Goal: Use online tool/utility

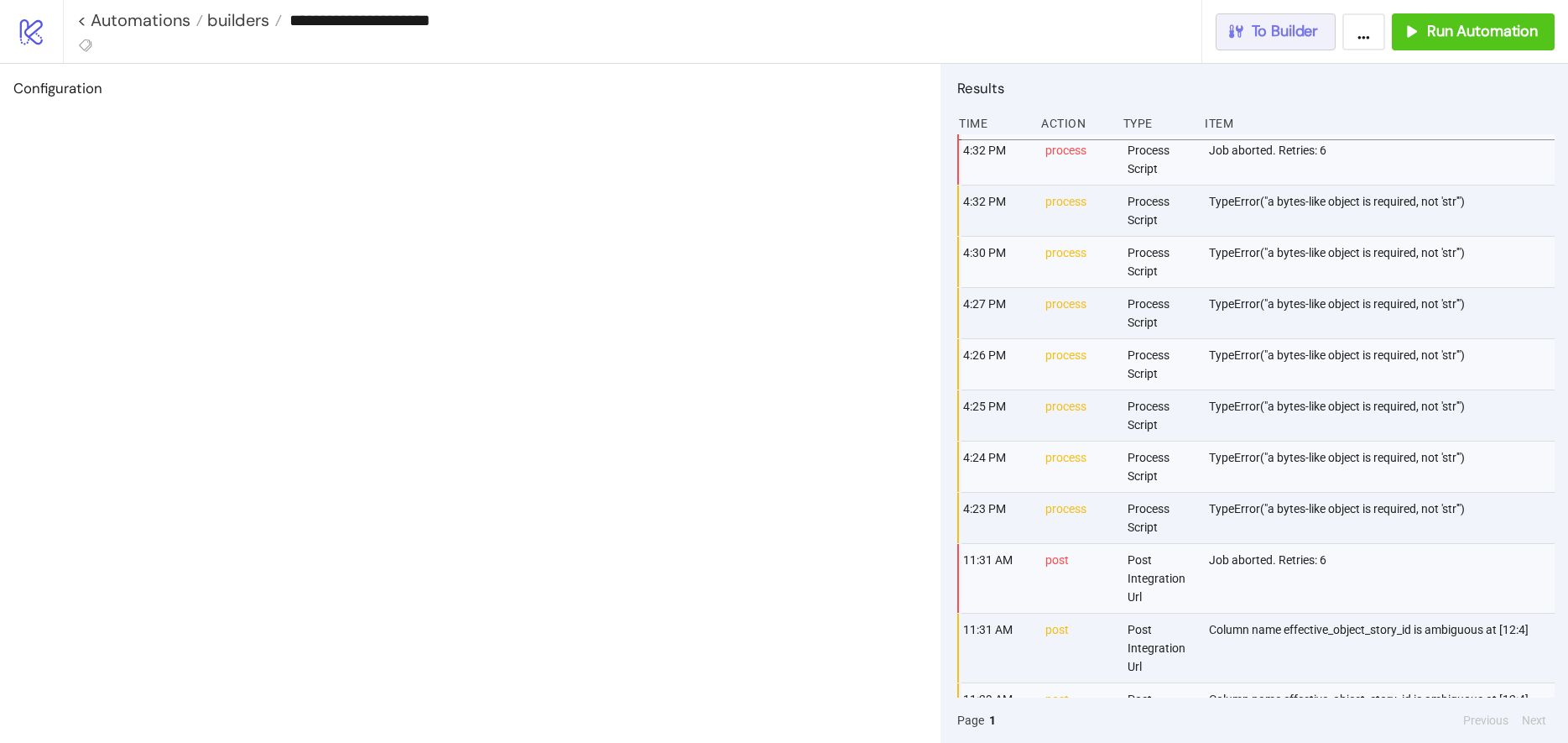
click at [1273, 27] on span "To Builder" at bounding box center [1285, 31] width 67 height 20
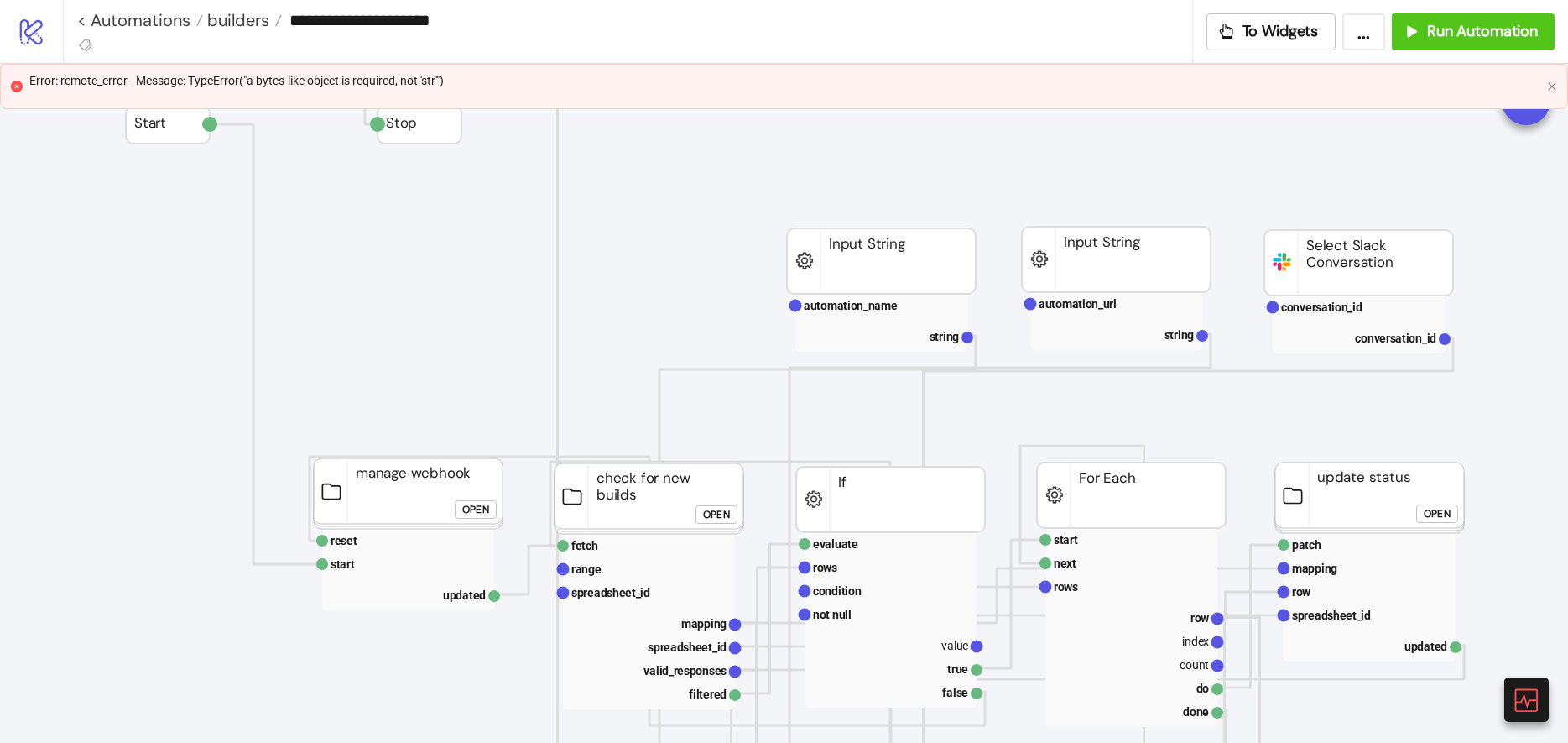
click at [508, 89] on div "Error: remote_error - Message: TypeError("a bytes-like object is required, not …" at bounding box center [785, 81] width 1512 height 19
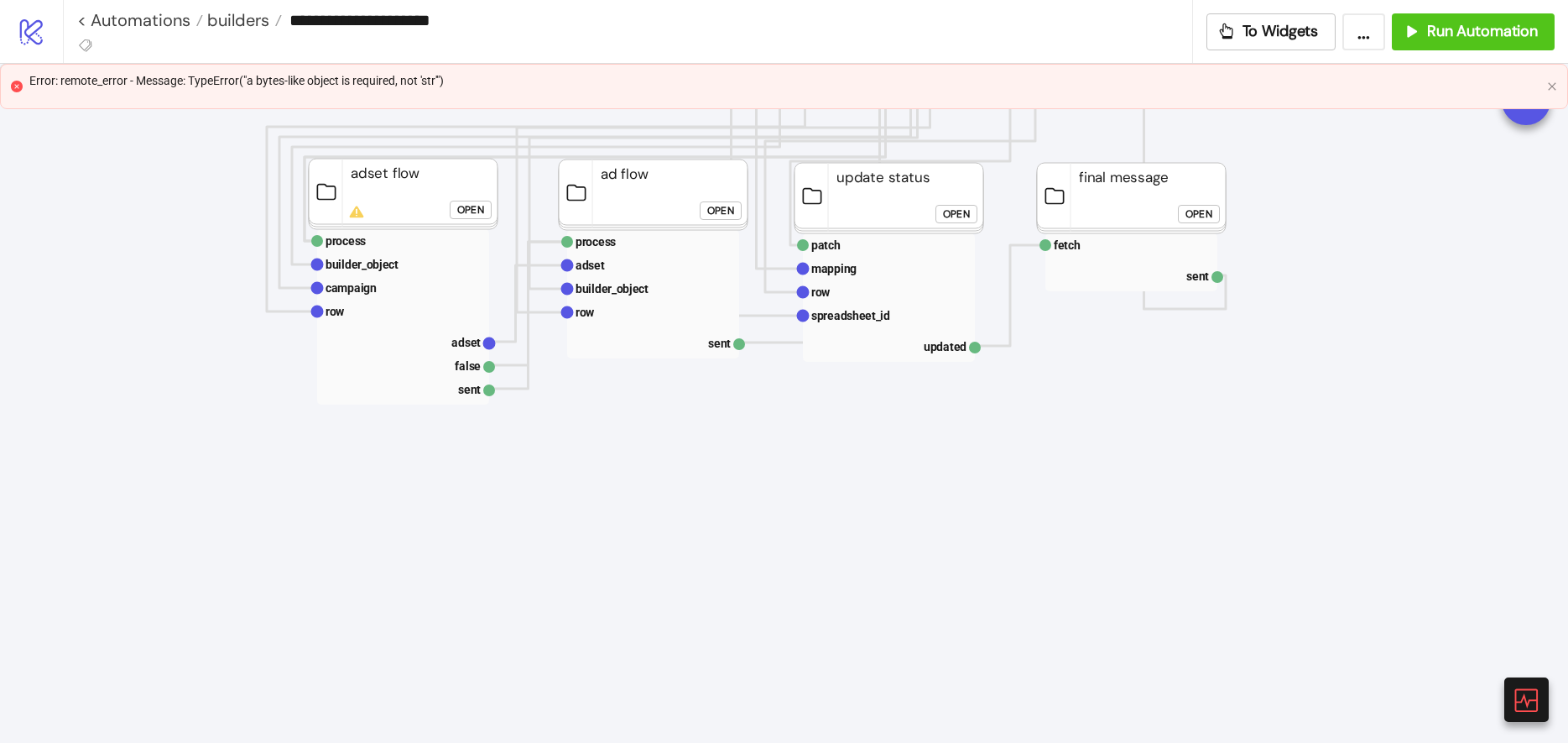
scroll to position [1511, 0]
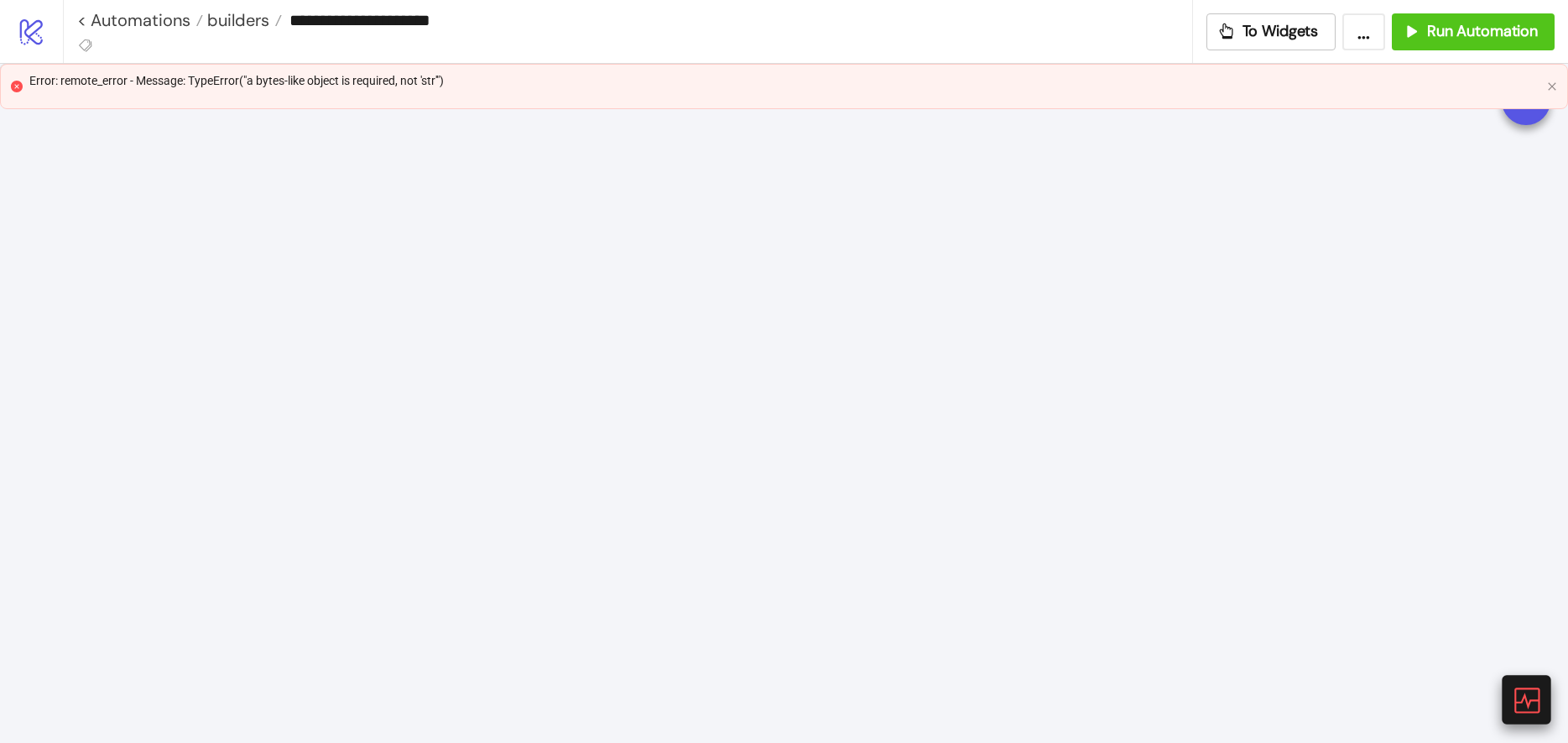
click at [1522, 699] on icon at bounding box center [1526, 700] width 25 height 25
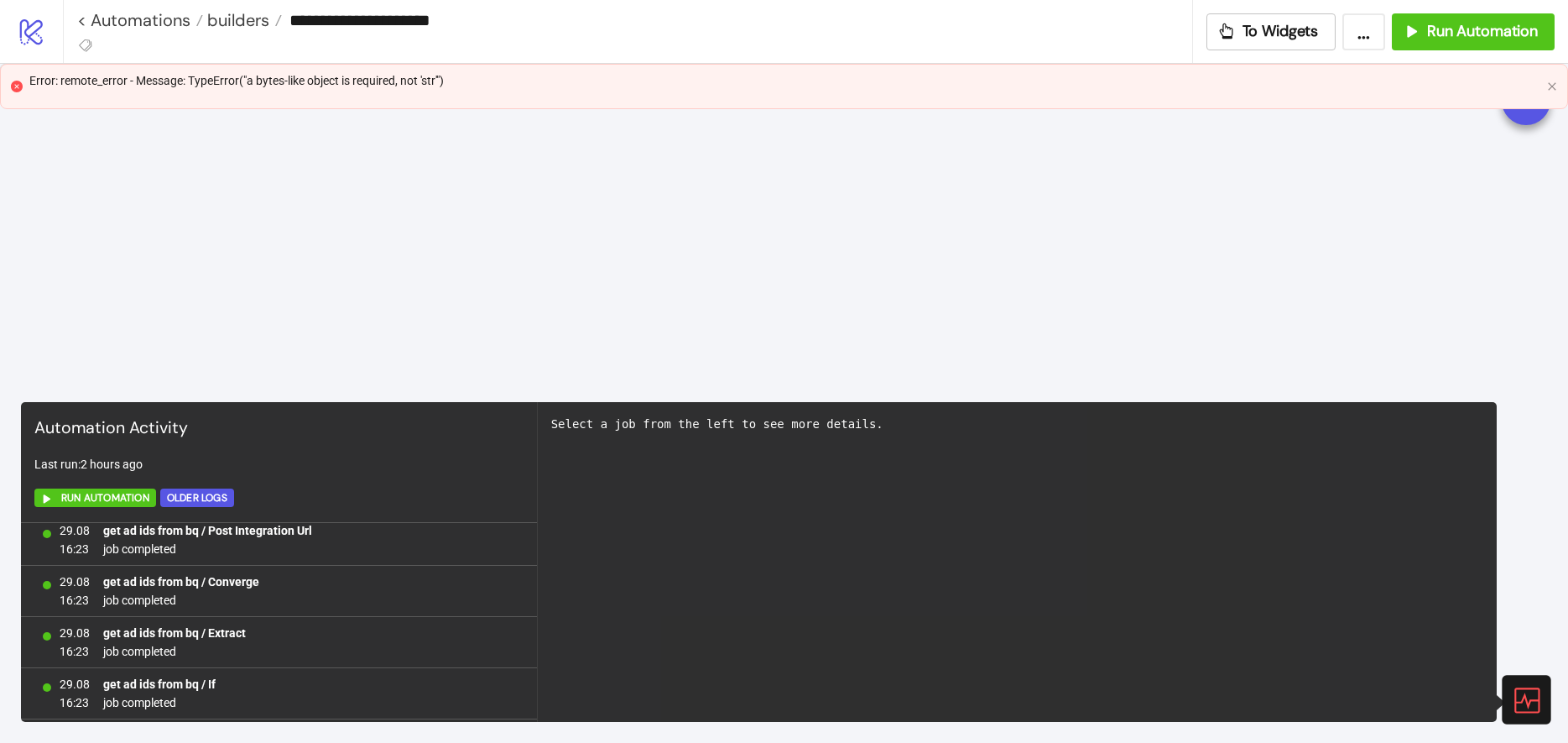
scroll to position [28876, 0]
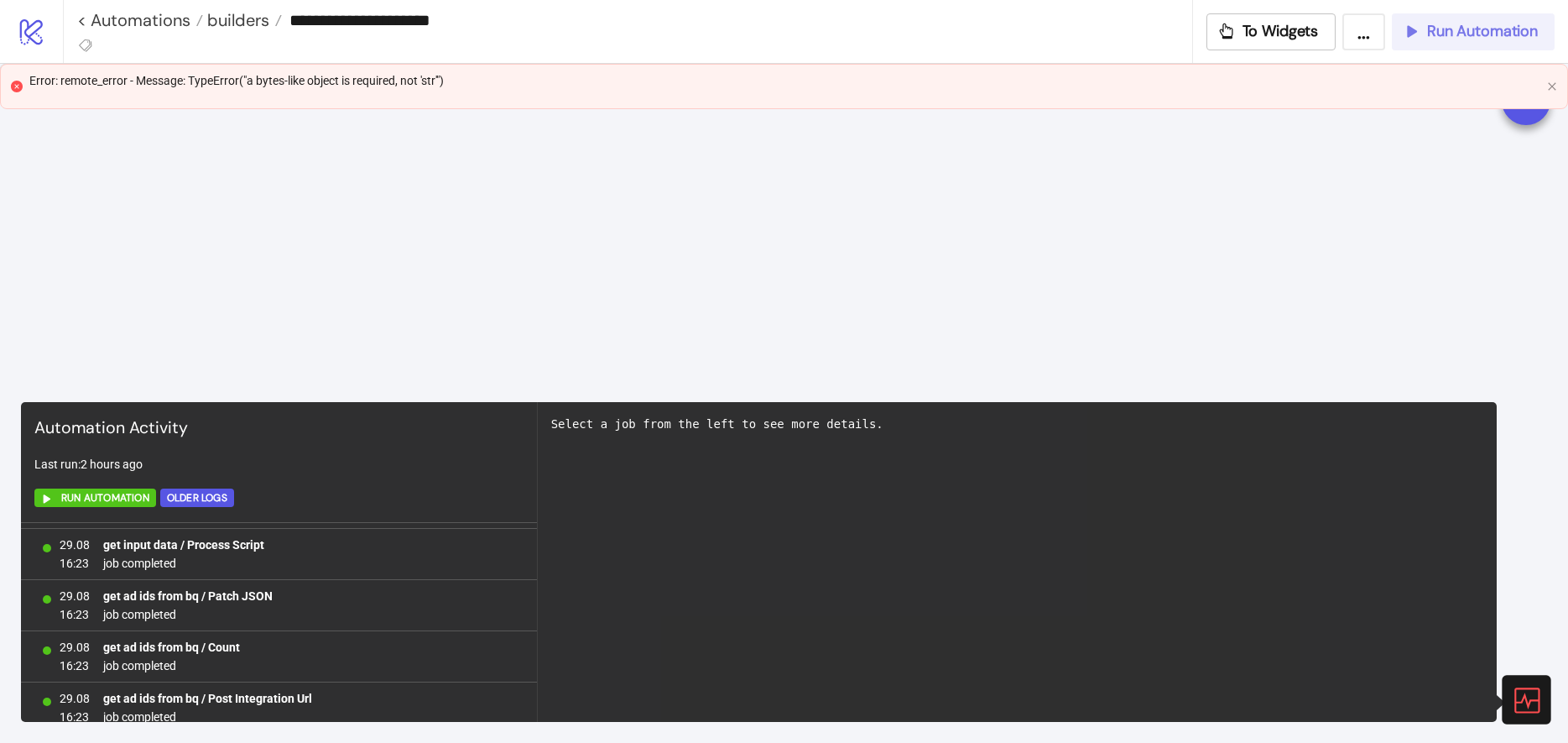
click at [1428, 32] on span "Run Automation" at bounding box center [1482, 31] width 111 height 20
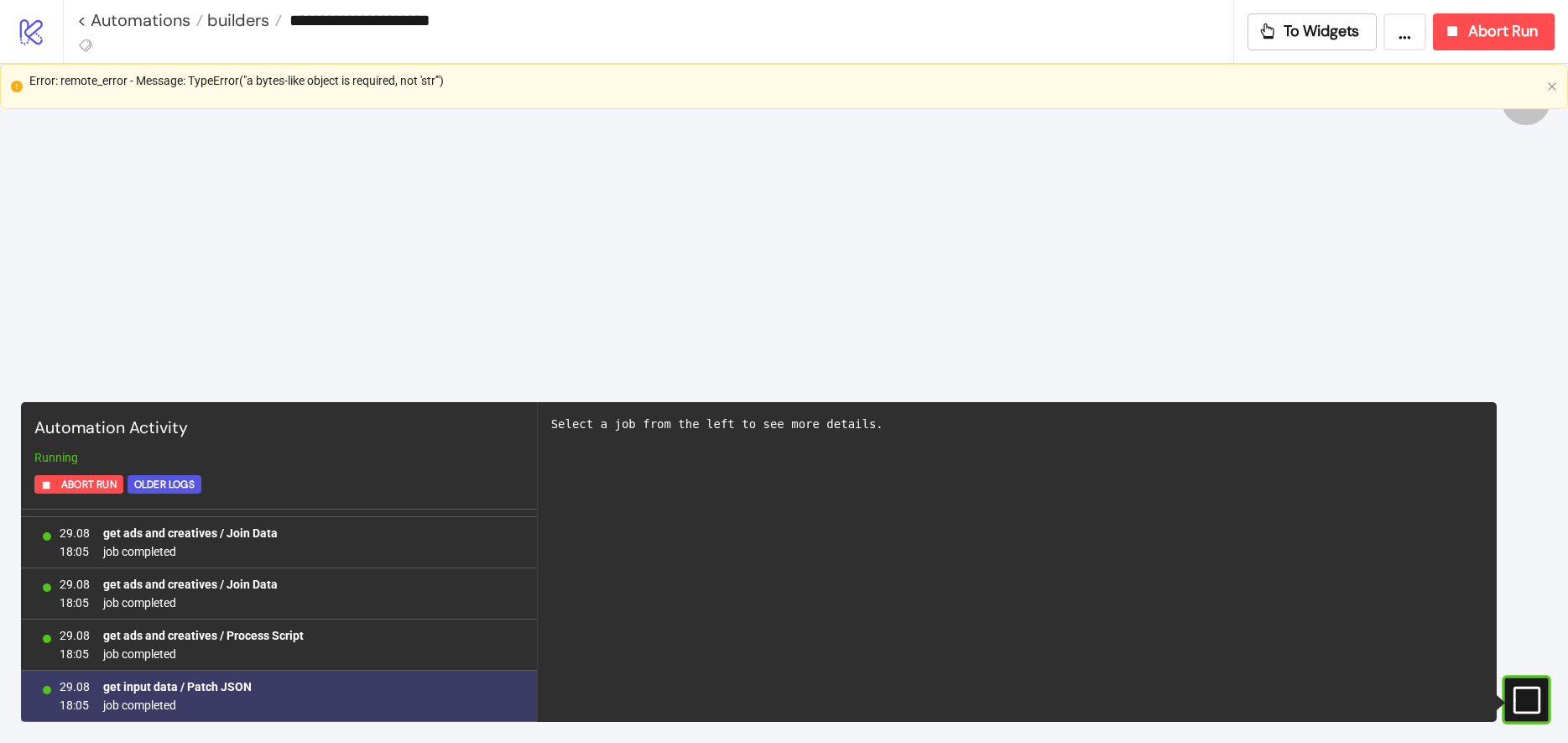
scroll to position [4397, 0]
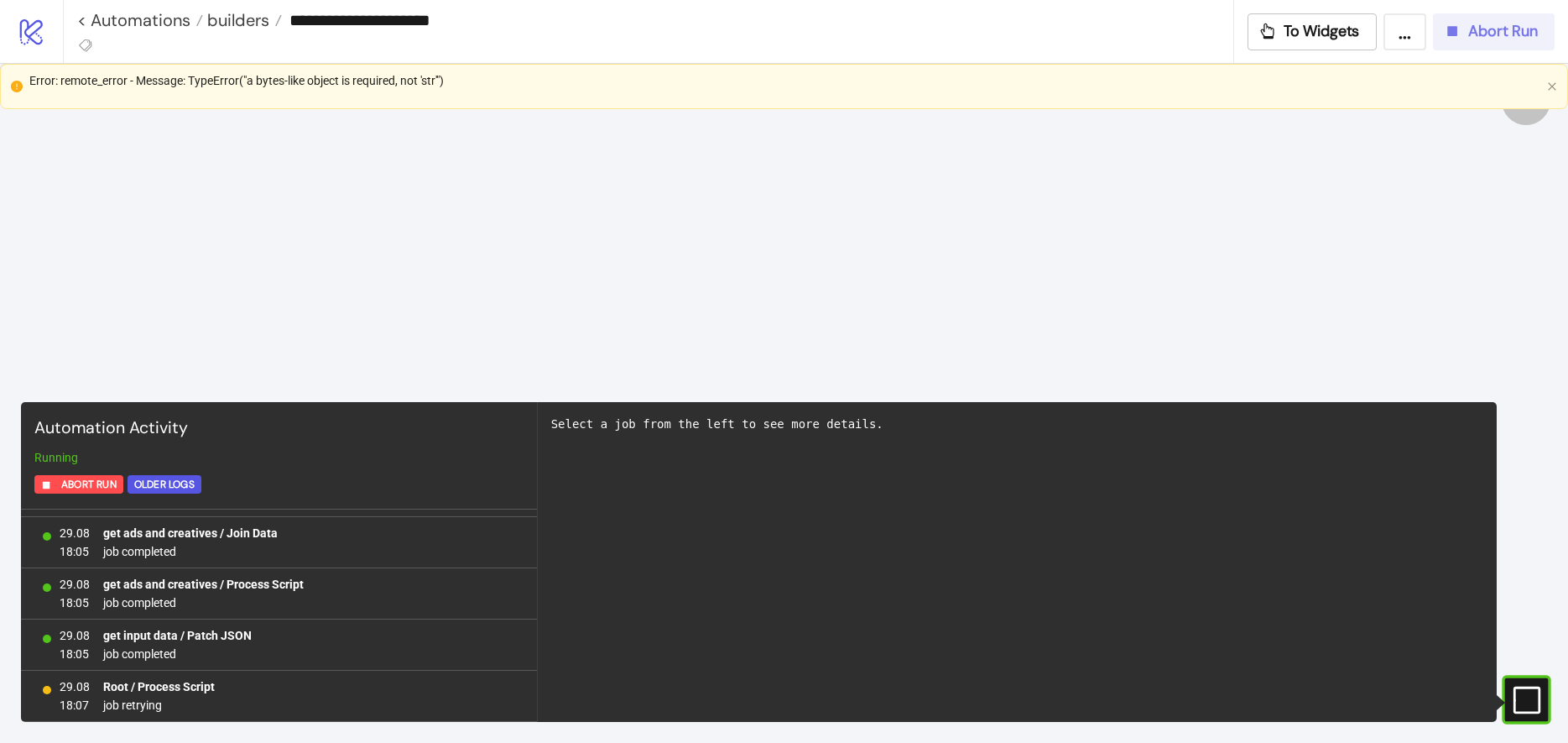
click at [1505, 33] on span "Abort Run" at bounding box center [1503, 31] width 70 height 20
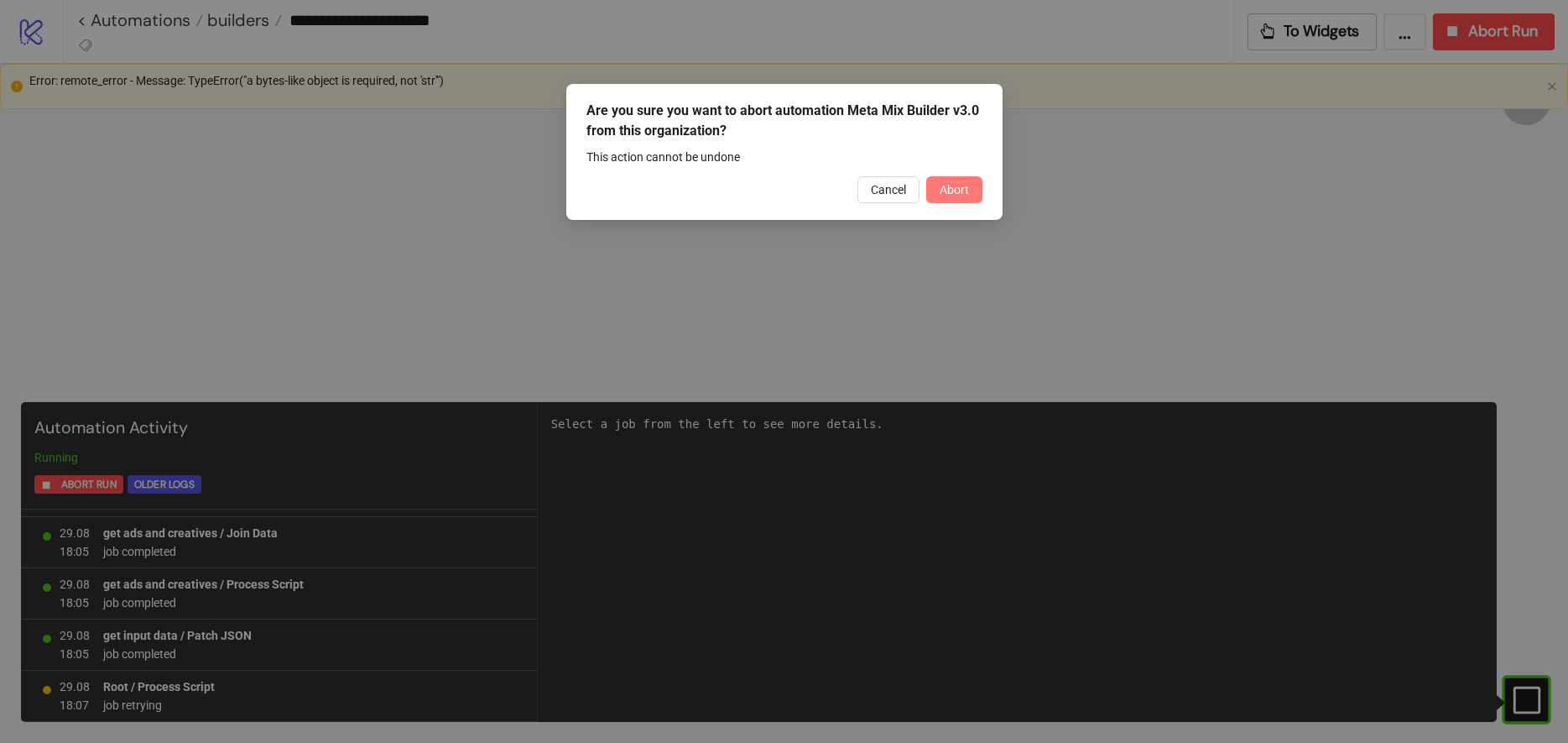
click at [950, 183] on span "Abort" at bounding box center [954, 190] width 29 height 13
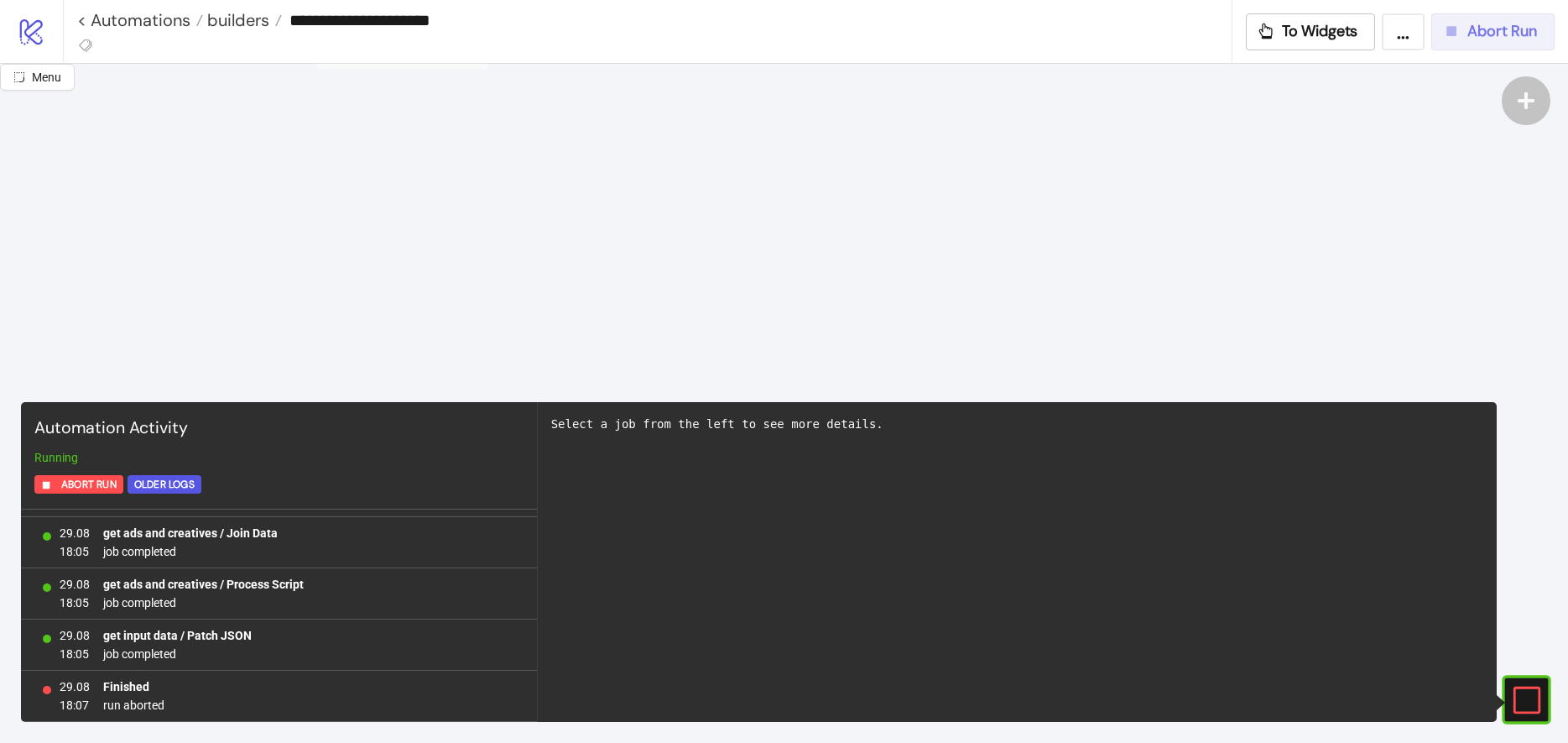
scroll to position [0, 0]
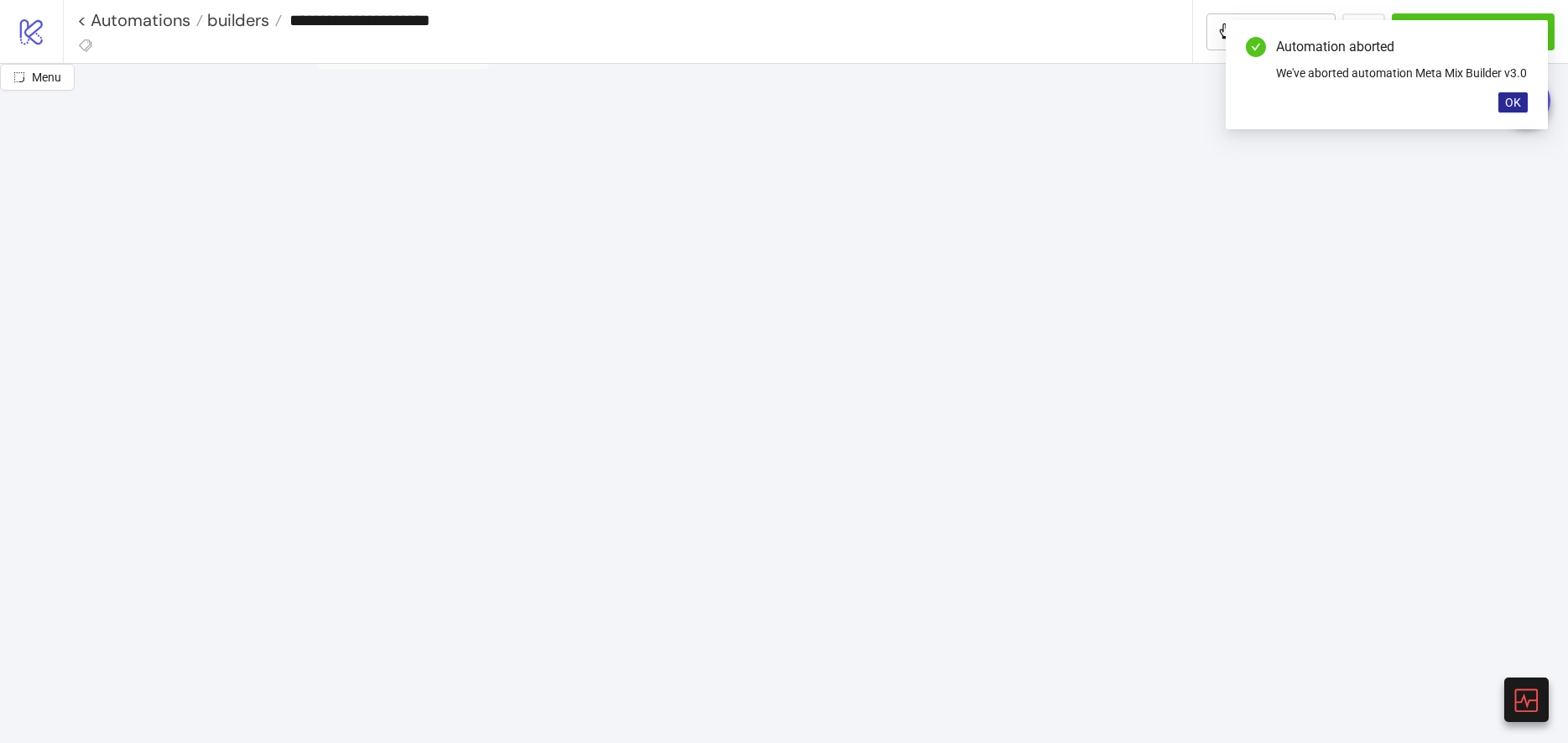
click at [1520, 109] on span "OK" at bounding box center [1513, 103] width 16 height 13
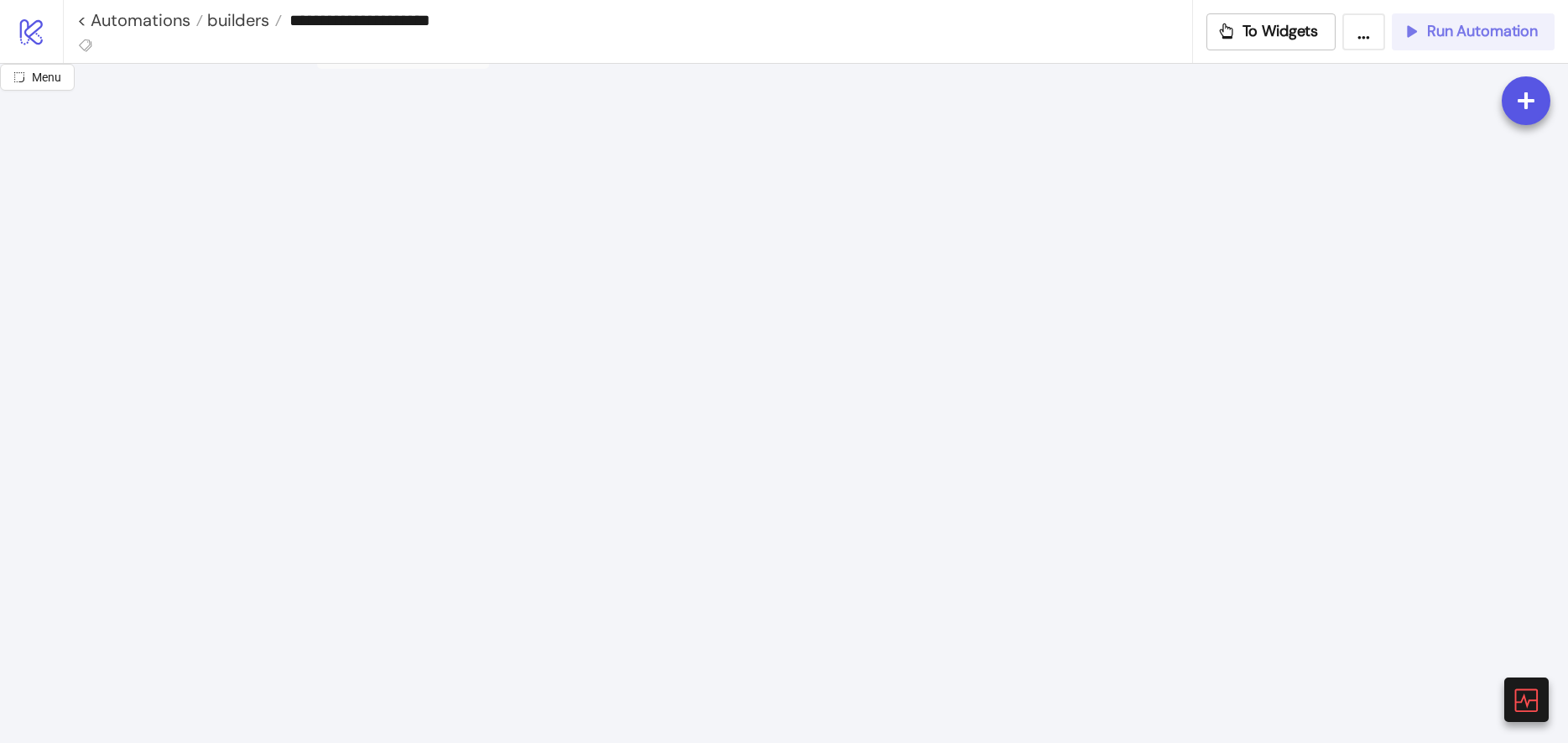
click at [1439, 42] on button "Run Automation" at bounding box center [1473, 31] width 163 height 37
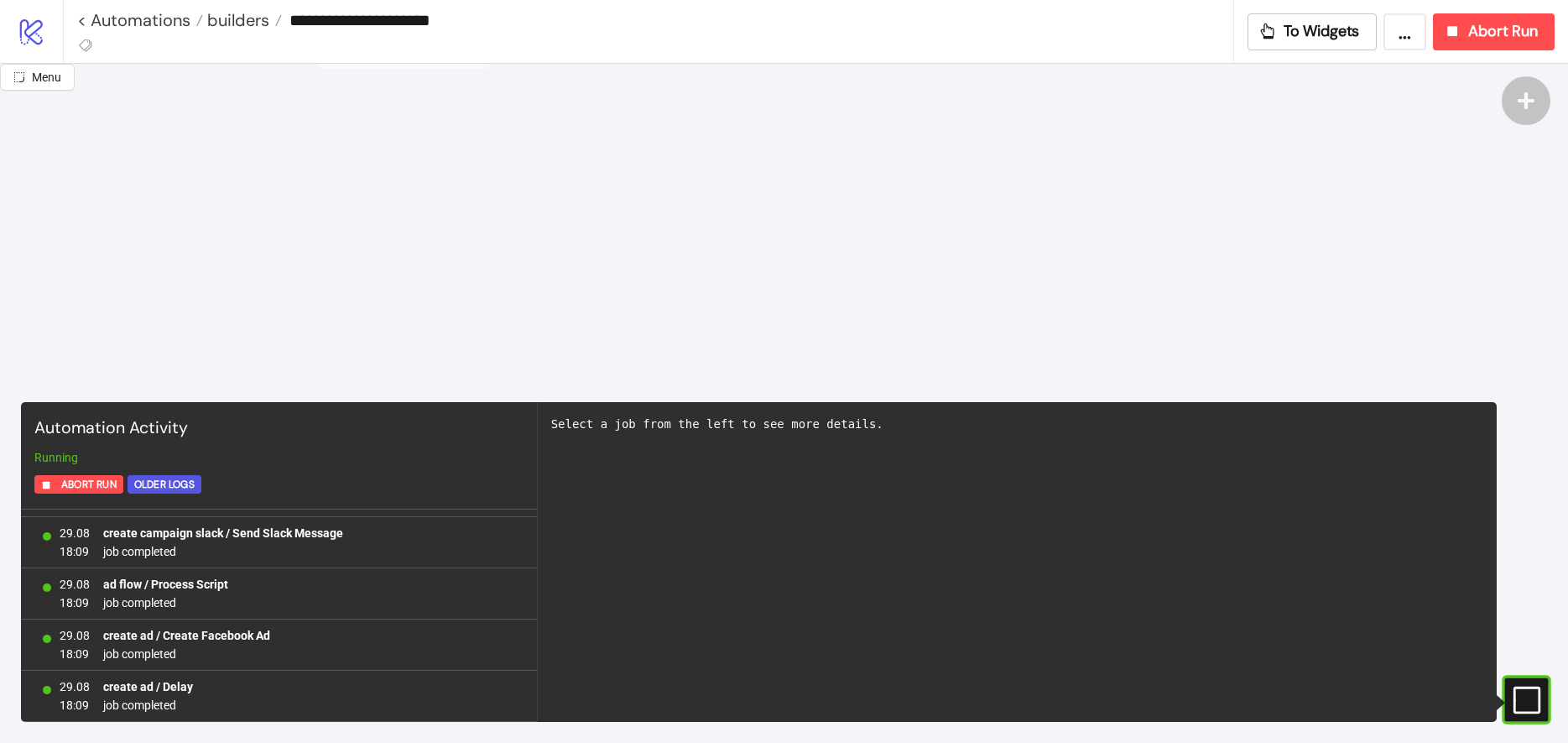
scroll to position [5984, 0]
click at [1294, 42] on button "To Widgets" at bounding box center [1312, 31] width 130 height 37
